Goal: Task Accomplishment & Management: Use online tool/utility

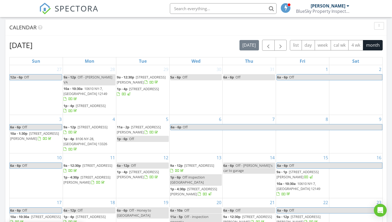
scroll to position [4, 0]
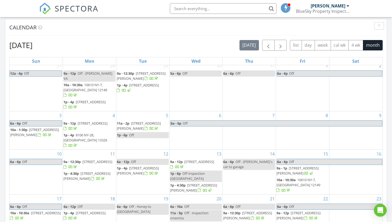
click at [93, 159] on span "885 County Rd 6 , Otego 13825" at bounding box center [97, 161] width 30 height 5
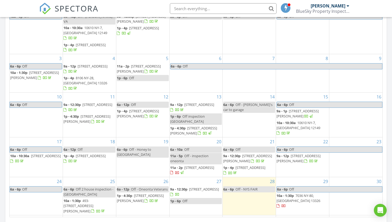
scroll to position [280, 0]
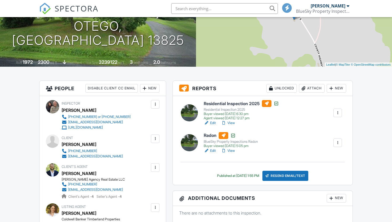
scroll to position [78, 0]
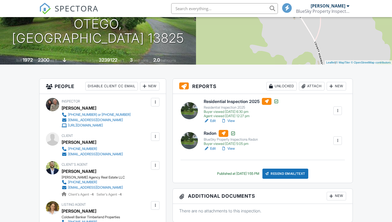
click at [336, 87] on div "New" at bounding box center [336, 86] width 19 height 9
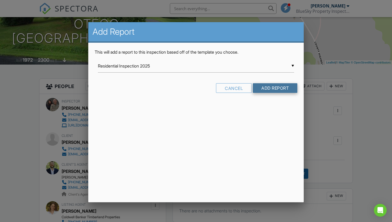
click at [277, 93] on input "Add Report" at bounding box center [275, 88] width 45 height 10
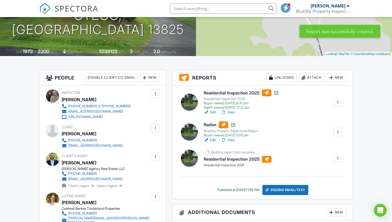
click at [338, 158] on div at bounding box center [337, 158] width 5 height 5
click at [333, 171] on div "Delete" at bounding box center [334, 173] width 11 height 6
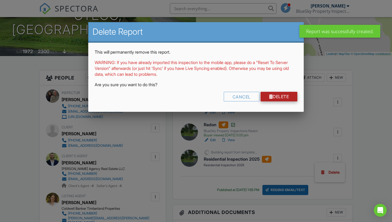
click at [280, 99] on link "Delete" at bounding box center [279, 97] width 37 height 10
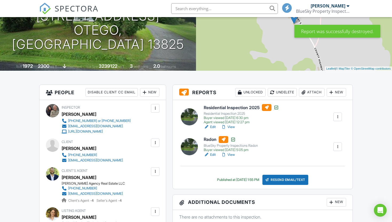
scroll to position [73, 0]
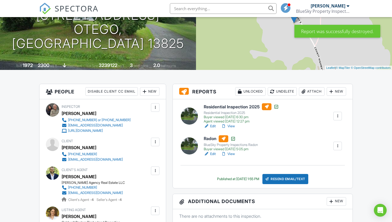
click at [333, 91] on div at bounding box center [331, 91] width 5 height 5
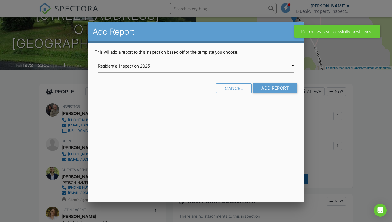
click at [231, 64] on div "▼ Residential Inspection 2025 Residential Inspection 2025 [US_STATE] WDI 2020 B…" at bounding box center [196, 66] width 197 height 13
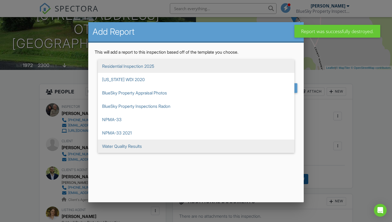
click at [126, 146] on span "Water Quality Results" at bounding box center [196, 146] width 197 height 13
type input "Water Quality Results"
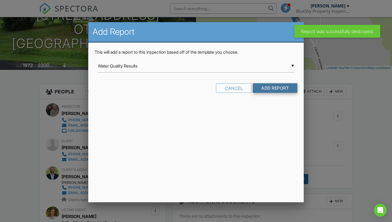
click at [276, 87] on input "Add Report" at bounding box center [275, 88] width 45 height 10
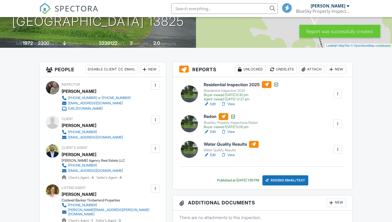
scroll to position [97, 0]
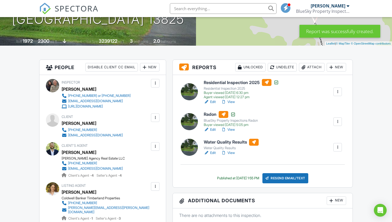
click at [228, 141] on h6 "Water Quality Results" at bounding box center [231, 142] width 55 height 7
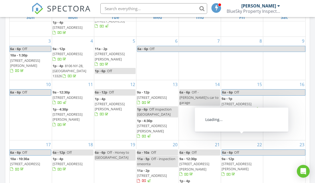
scroll to position [269, 0]
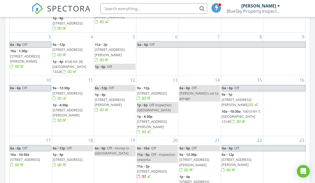
click at [160, 119] on span "224 Heppe Rd, Burlington Flats 13315" at bounding box center [152, 124] width 30 height 10
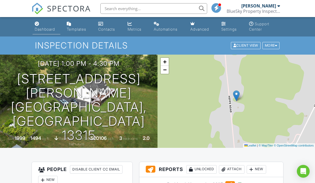
click at [46, 31] on div "Dashboard" at bounding box center [45, 29] width 20 height 5
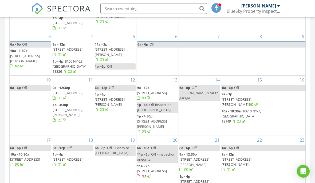
scroll to position [38, 0]
click at [69, 103] on link "1p - 4:30p 3044 S River Rd, Walton 13856" at bounding box center [68, 113] width 30 height 20
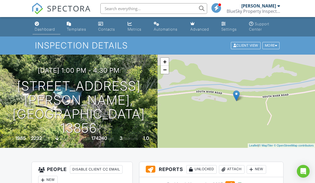
click at [47, 30] on div "Dashboard" at bounding box center [45, 29] width 20 height 5
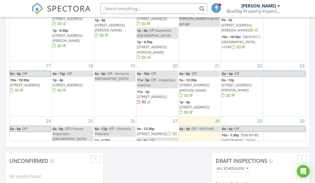
scroll to position [33, 0]
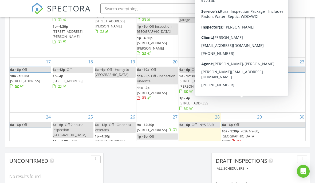
click at [236, 129] on span "7036 NY-80, [GEOGRAPHIC_DATA] 13326" at bounding box center [240, 136] width 37 height 15
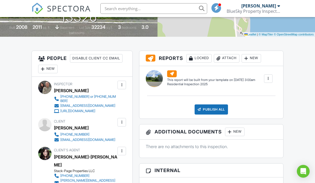
scroll to position [117, 0]
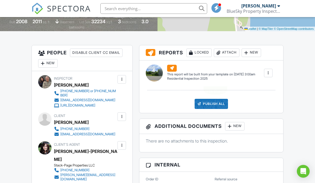
click at [268, 73] on div at bounding box center [268, 72] width 5 height 5
click at [259, 89] on div "Build Now" at bounding box center [258, 88] width 26 height 6
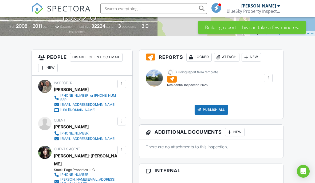
scroll to position [112, 0]
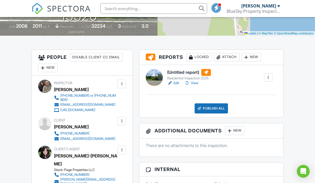
click at [183, 78] on div "Residential Inspection 2025" at bounding box center [189, 78] width 44 height 4
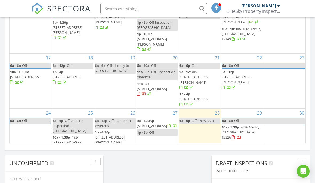
scroll to position [354, 0]
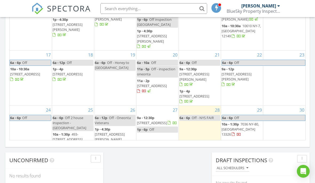
click at [58, 132] on span "493-495 Odell Lake Rd Ext, Hobart 13788" at bounding box center [68, 139] width 30 height 15
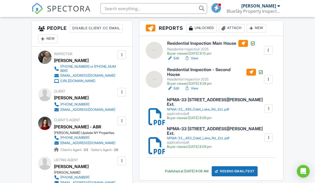
scroll to position [144, 0]
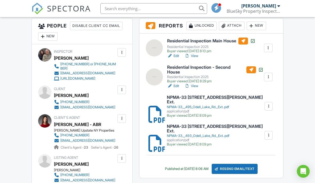
click at [254, 25] on div at bounding box center [251, 25] width 5 height 5
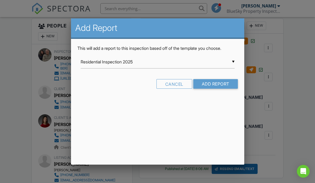
click at [129, 62] on div "▼ Residential Inspection 2025 Residential Inspection 2025 [US_STATE] WDI 2020 B…" at bounding box center [158, 62] width 154 height 13
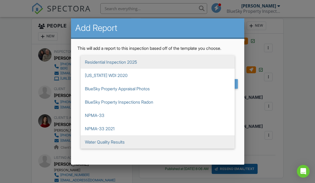
click at [102, 142] on span "Water Quality Results" at bounding box center [158, 142] width 154 height 13
type input "Water Quality Results"
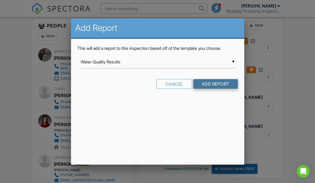
click at [222, 84] on input "Add Report" at bounding box center [215, 84] width 45 height 10
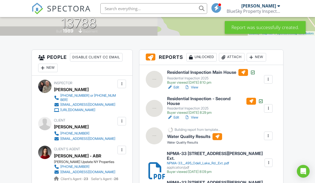
scroll to position [109, 0]
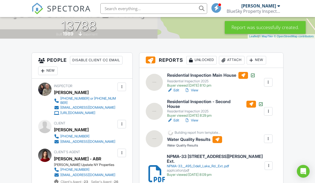
click at [255, 61] on div "New" at bounding box center [256, 60] width 19 height 9
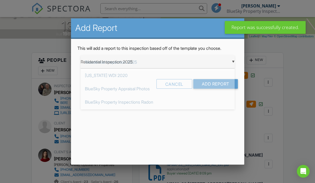
click at [168, 59] on div "▼ Residential Inspection 2025 Residential Inspection 2025 Texas WDI 2020 BlueSk…" at bounding box center [158, 62] width 154 height 13
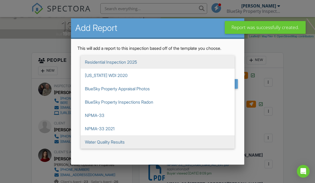
click at [98, 141] on span "Water Quality Results" at bounding box center [158, 142] width 154 height 13
type input "Water Quality Results"
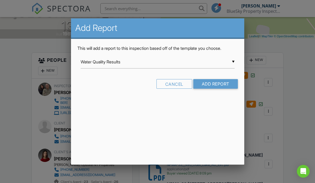
click at [225, 78] on form "▼ Water Quality Results Residential Inspection 2025 Texas WDI 2020 BlueSky Prop…" at bounding box center [157, 74] width 160 height 37
click at [214, 85] on input "Add Report" at bounding box center [215, 84] width 45 height 10
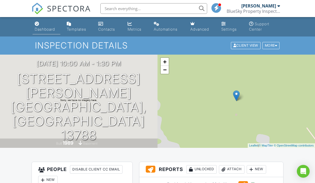
click at [41, 25] on link "Dashboard" at bounding box center [47, 26] width 28 height 15
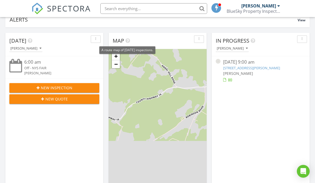
scroll to position [65, 0]
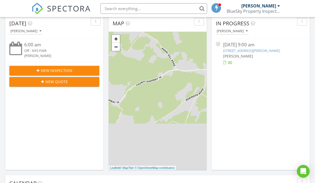
click at [261, 52] on link "[STREET_ADDRESS][PERSON_NAME]" at bounding box center [251, 50] width 57 height 5
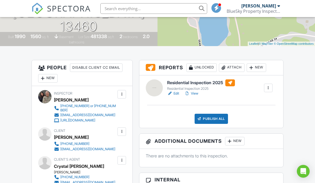
click at [174, 80] on h6 "Residential Inspection 2025" at bounding box center [201, 83] width 68 height 7
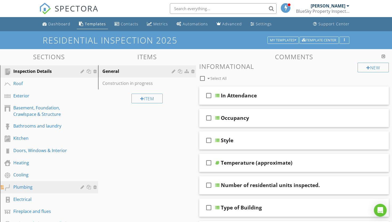
click at [18, 185] on div "Plumbing" at bounding box center [43, 187] width 60 height 6
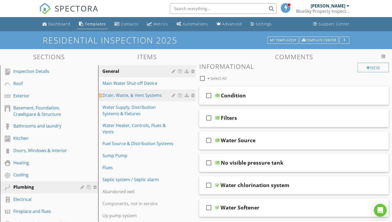
click at [115, 94] on div "Drain, Waste, & Vent Systems" at bounding box center [138, 95] width 71 height 6
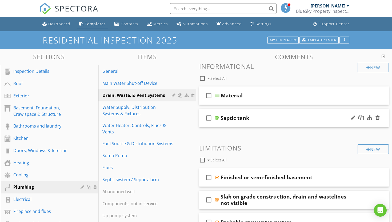
click at [259, 121] on div "Septic tank" at bounding box center [288, 118] width 134 height 6
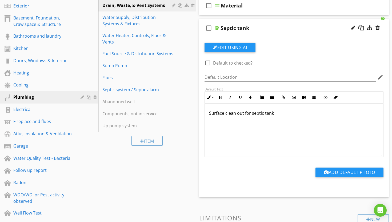
scroll to position [95, 0]
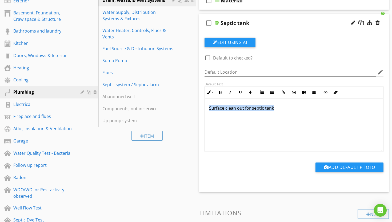
drag, startPoint x: 285, startPoint y: 108, endPoint x: 207, endPoint y: 108, distance: 77.9
click at [207, 108] on div "Surface clean out for septic tank" at bounding box center [294, 125] width 179 height 53
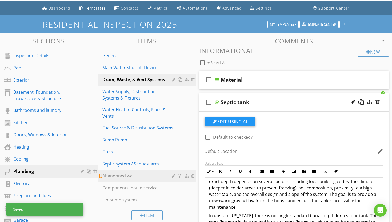
scroll to position [0, 0]
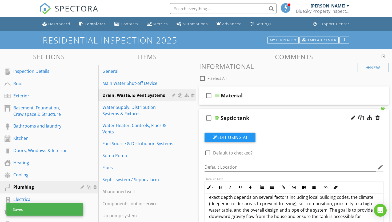
click at [58, 22] on div "Dashboard" at bounding box center [59, 23] width 22 height 5
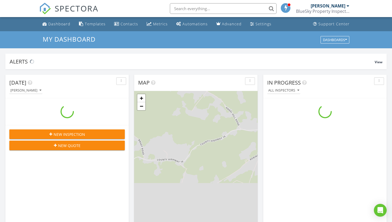
scroll to position [486, 393]
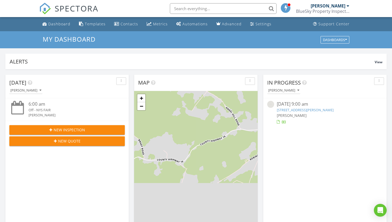
click at [308, 110] on link "[STREET_ADDRESS][PERSON_NAME]" at bounding box center [305, 110] width 57 height 5
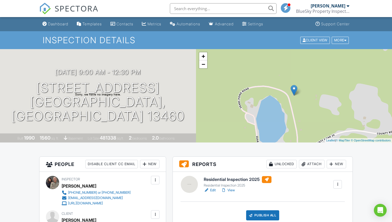
click at [249, 179] on h6 "Residential Inspection 2025" at bounding box center [238, 179] width 68 height 7
